Goal: Task Accomplishment & Management: Complete application form

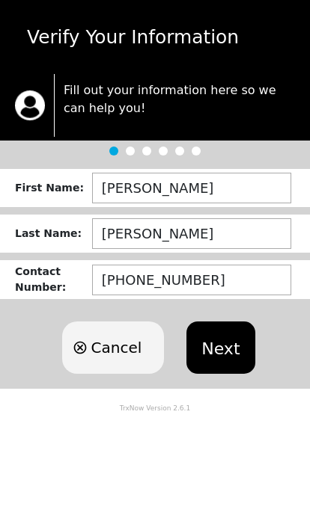
click at [223, 350] on button "Next" at bounding box center [220, 348] width 68 height 52
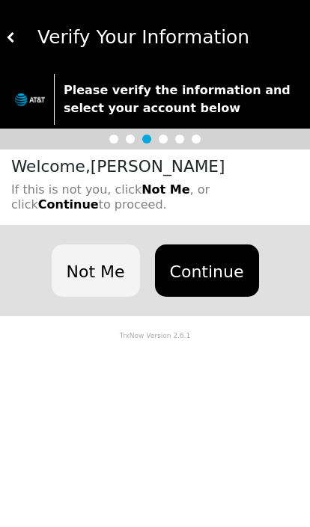
click at [225, 268] on button "Continue" at bounding box center [207, 271] width 104 height 52
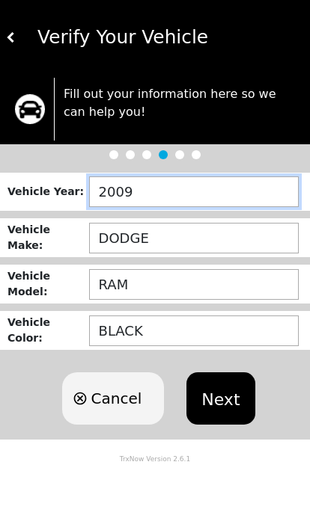
click at [181, 186] on input "2009" at bounding box center [193, 191] width 209 height 31
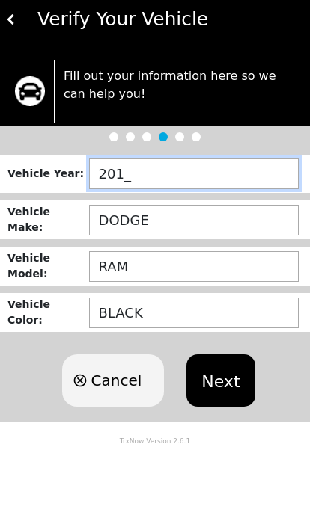
type input "2011"
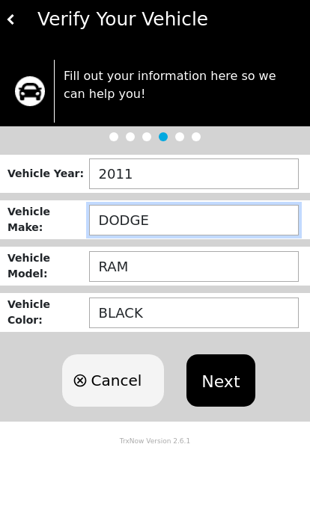
click at [216, 226] on input "DODGE" at bounding box center [193, 238] width 209 height 31
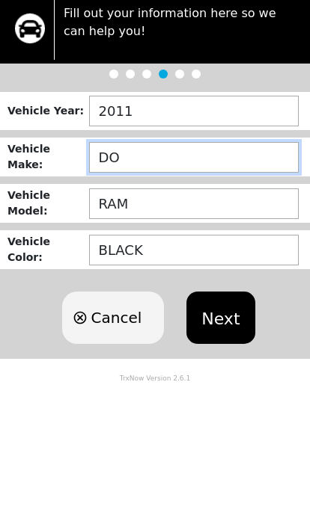
type input "D"
type input "RANGE ROVER"
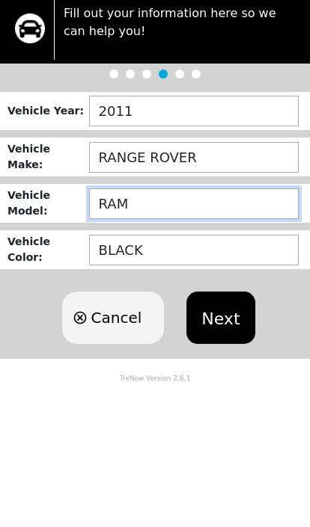
click at [192, 269] on input "RAM" at bounding box center [193, 284] width 209 height 31
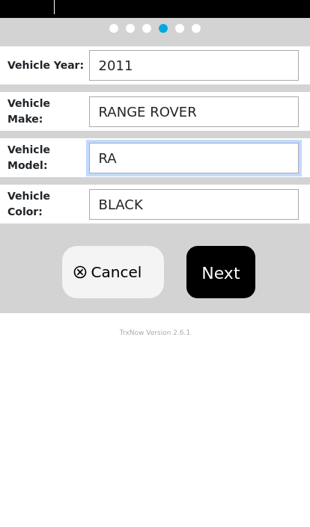
type input "R"
type input "HSE"
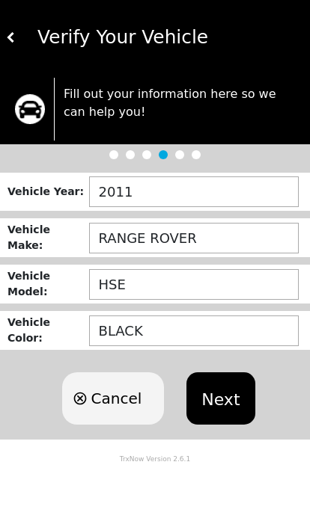
click at [229, 393] on button "Next" at bounding box center [220, 398] width 68 height 52
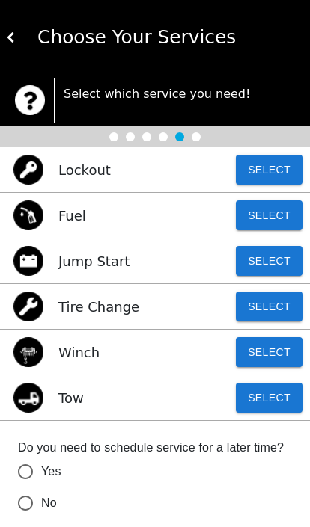
click at [284, 402] on button "Select" at bounding box center [269, 398] width 67 height 30
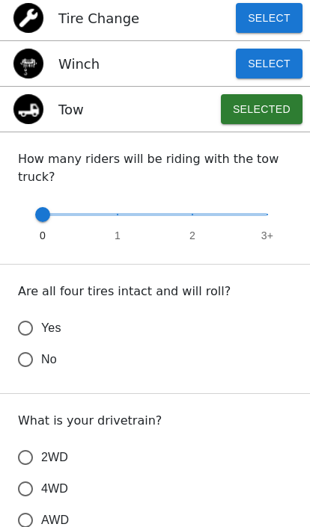
scroll to position [289, 0]
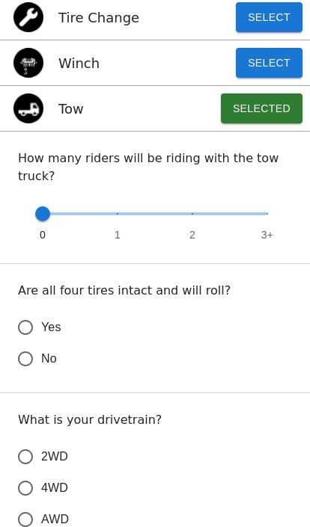
click at [34, 313] on input "Yes" at bounding box center [25, 328] width 31 height 31
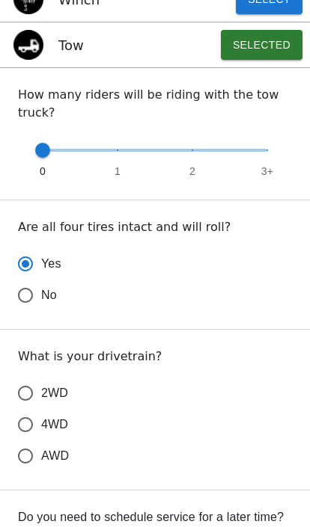
scroll to position [360, 0]
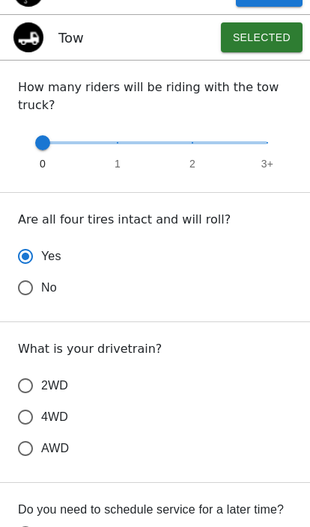
click at [31, 402] on input "4WD" at bounding box center [25, 417] width 31 height 31
radio input "true"
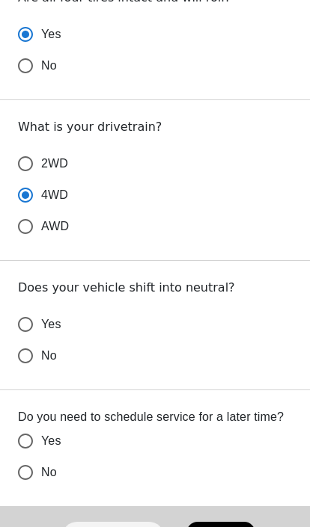
scroll to position [583, 0]
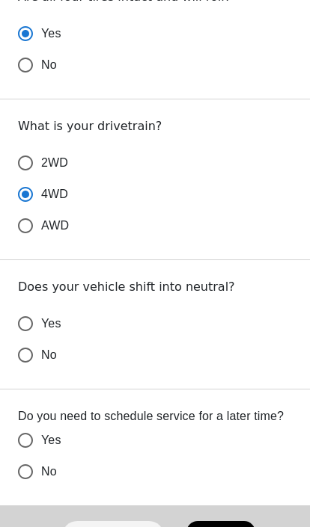
click at [42, 315] on span "Yes" at bounding box center [51, 324] width 20 height 18
click at [41, 308] on input "Yes" at bounding box center [25, 323] width 31 height 31
radio input "false"
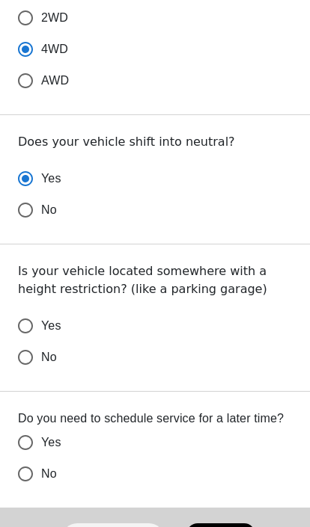
scroll to position [720, 0]
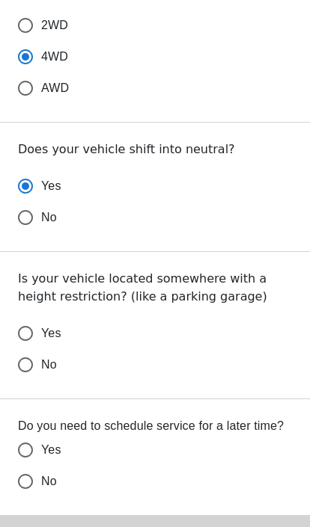
click at [38, 350] on input "No" at bounding box center [25, 365] width 31 height 31
radio input "false"
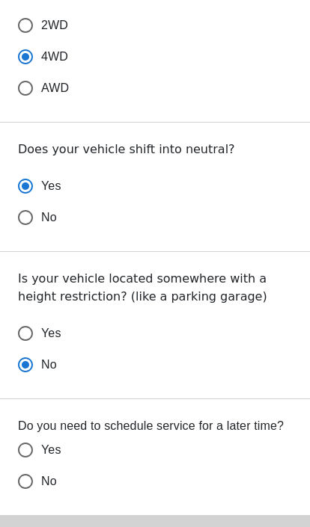
click at [26, 476] on input "No" at bounding box center [25, 481] width 31 height 31
radio input "false"
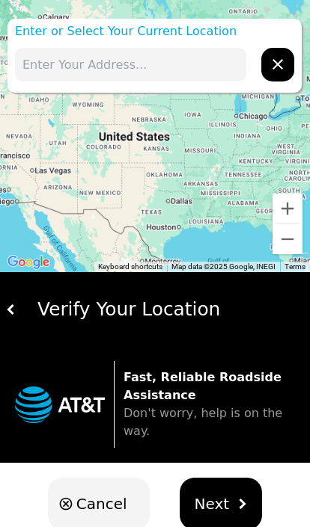
click at [170, 65] on input "text" at bounding box center [130, 65] width 231 height 34
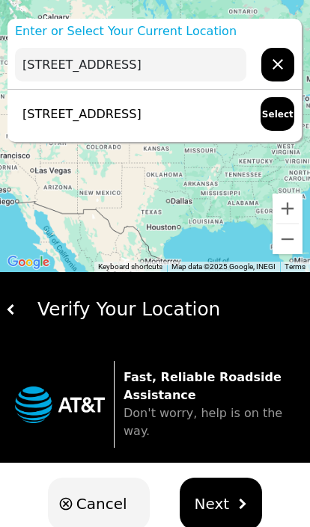
click at [141, 122] on p "[STREET_ADDRESS]" at bounding box center [78, 114] width 126 height 18
type input "[STREET_ADDRESS]"
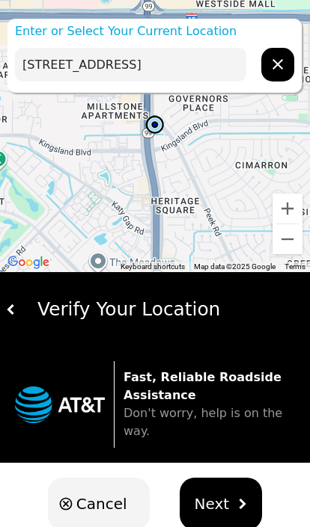
click at [227, 484] on button "Next" at bounding box center [220, 504] width 83 height 52
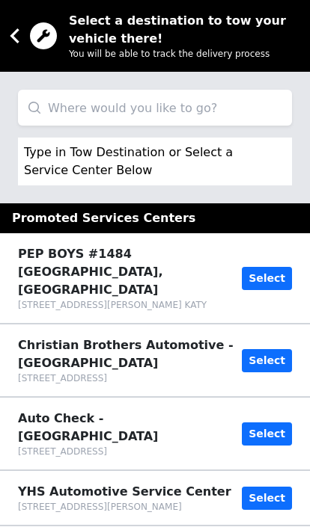
click at [204, 105] on input "search" at bounding box center [155, 108] width 274 height 36
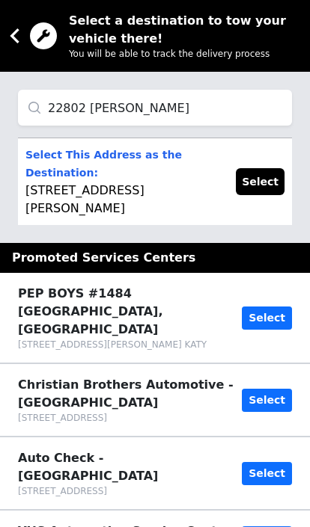
type input "22802 [PERSON_NAME]"
click at [41, 180] on p "Select This Address as the Destination: [STREET_ADDRESS][PERSON_NAME]" at bounding box center [122, 182] width 195 height 72
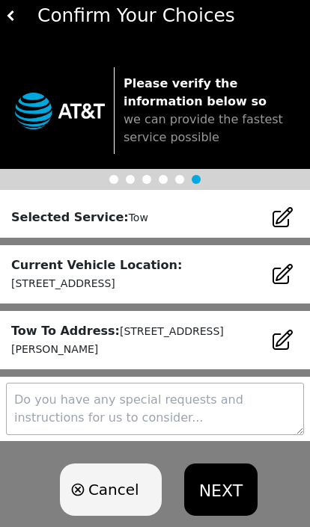
scroll to position [58, 0]
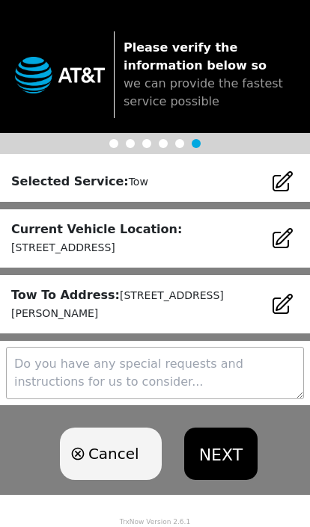
click at [228, 454] on button "NEXT" at bounding box center [220, 454] width 73 height 52
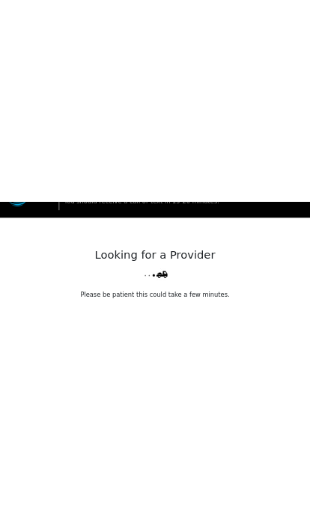
scroll to position [0, 0]
